Goal: Find specific page/section: Find specific page/section

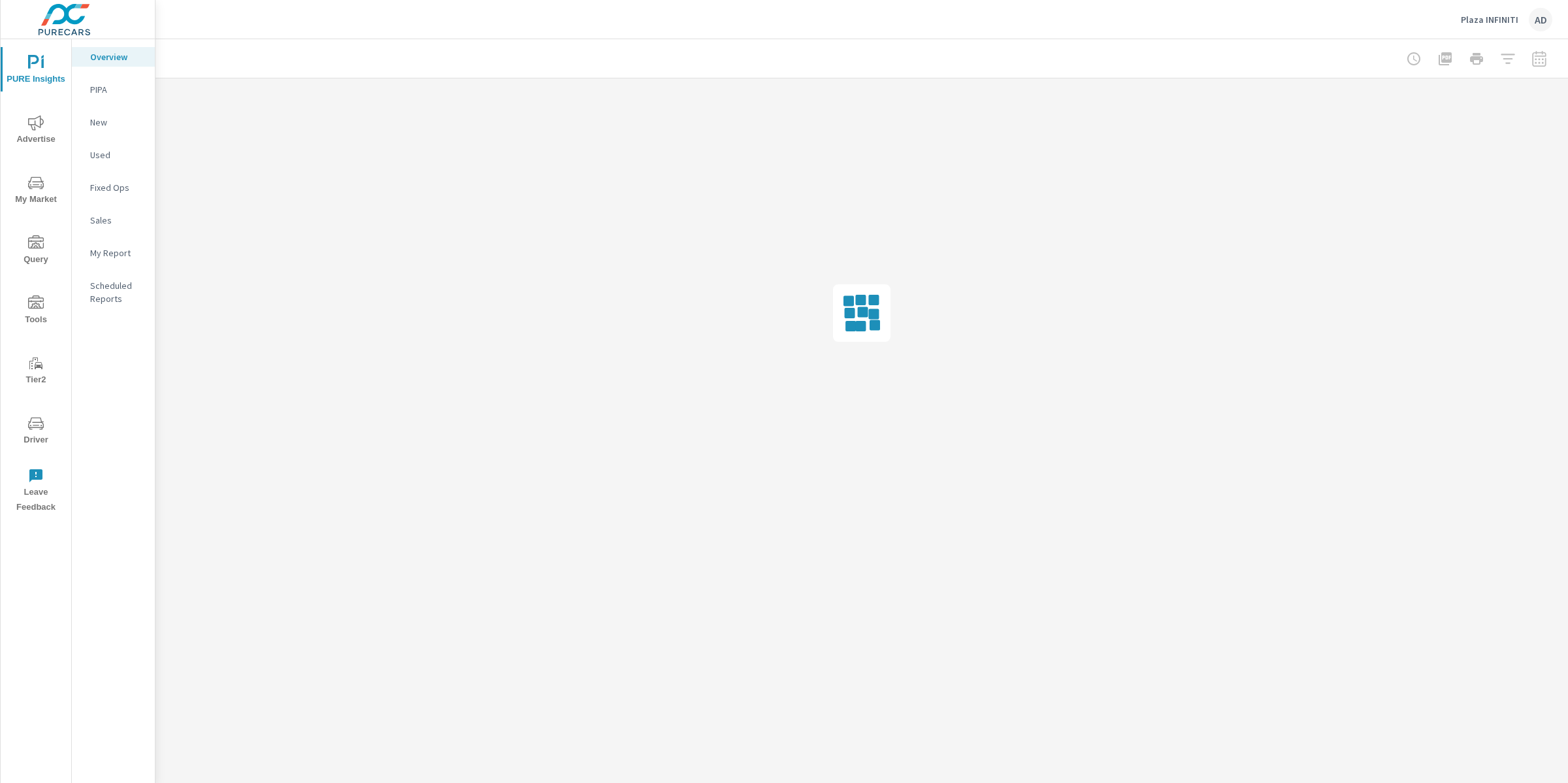
click at [42, 431] on span "Driver" at bounding box center [36, 431] width 62 height 32
